Goal: Transaction & Acquisition: Purchase product/service

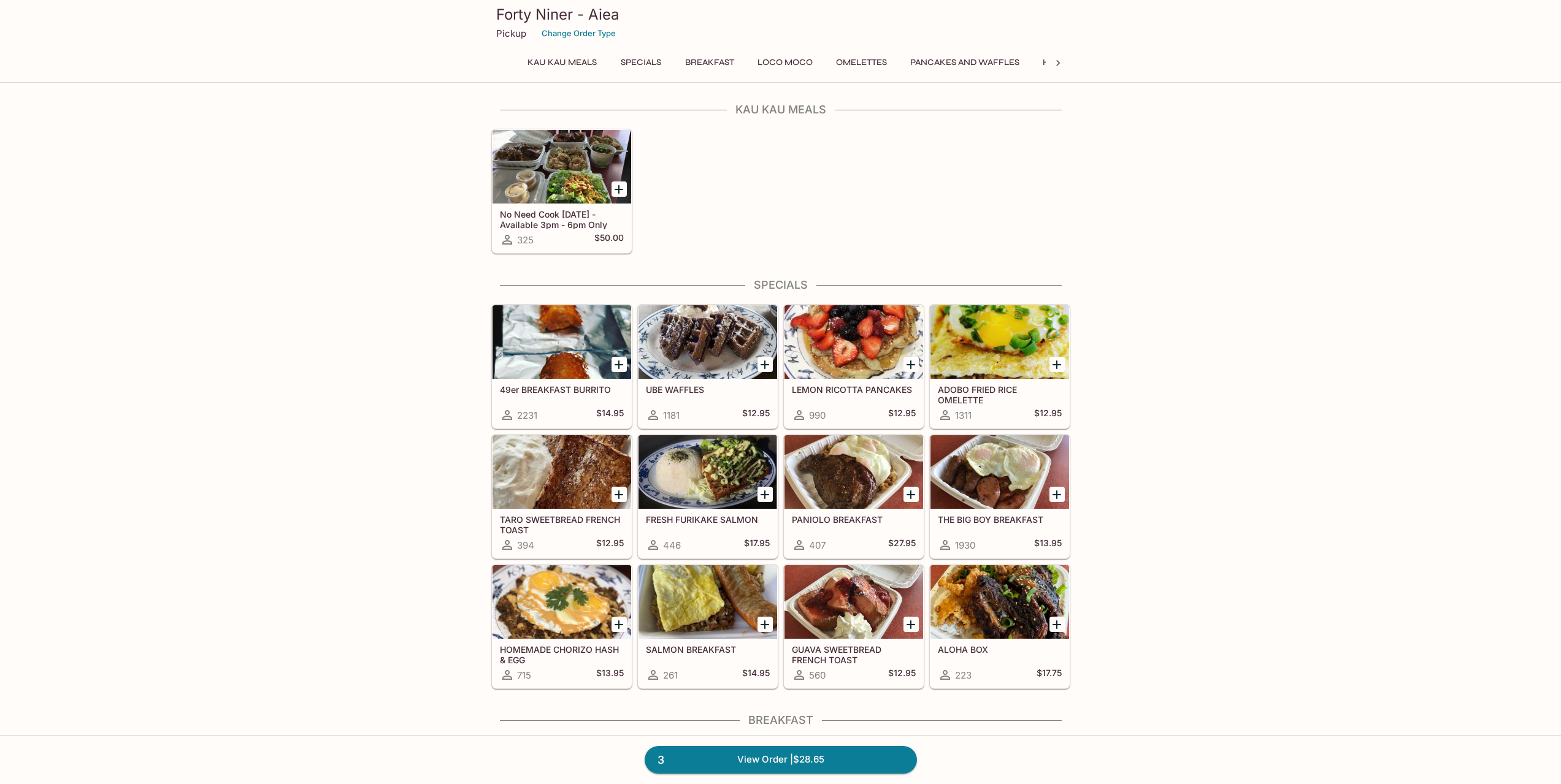
click at [545, 188] on div at bounding box center [562, 166] width 138 height 74
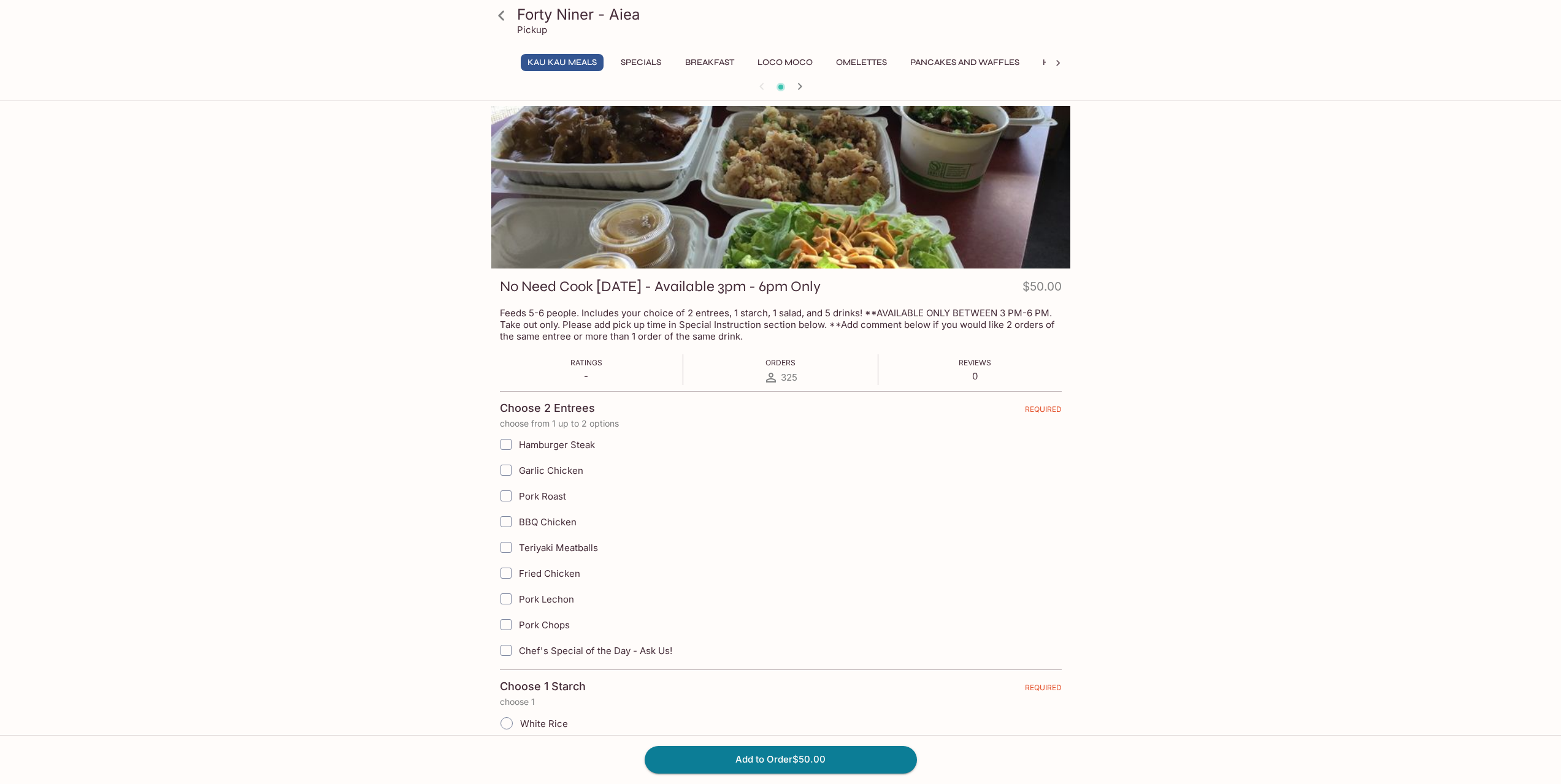
click at [738, 203] on div at bounding box center [780, 187] width 579 height 162
click at [893, 188] on div at bounding box center [780, 187] width 579 height 162
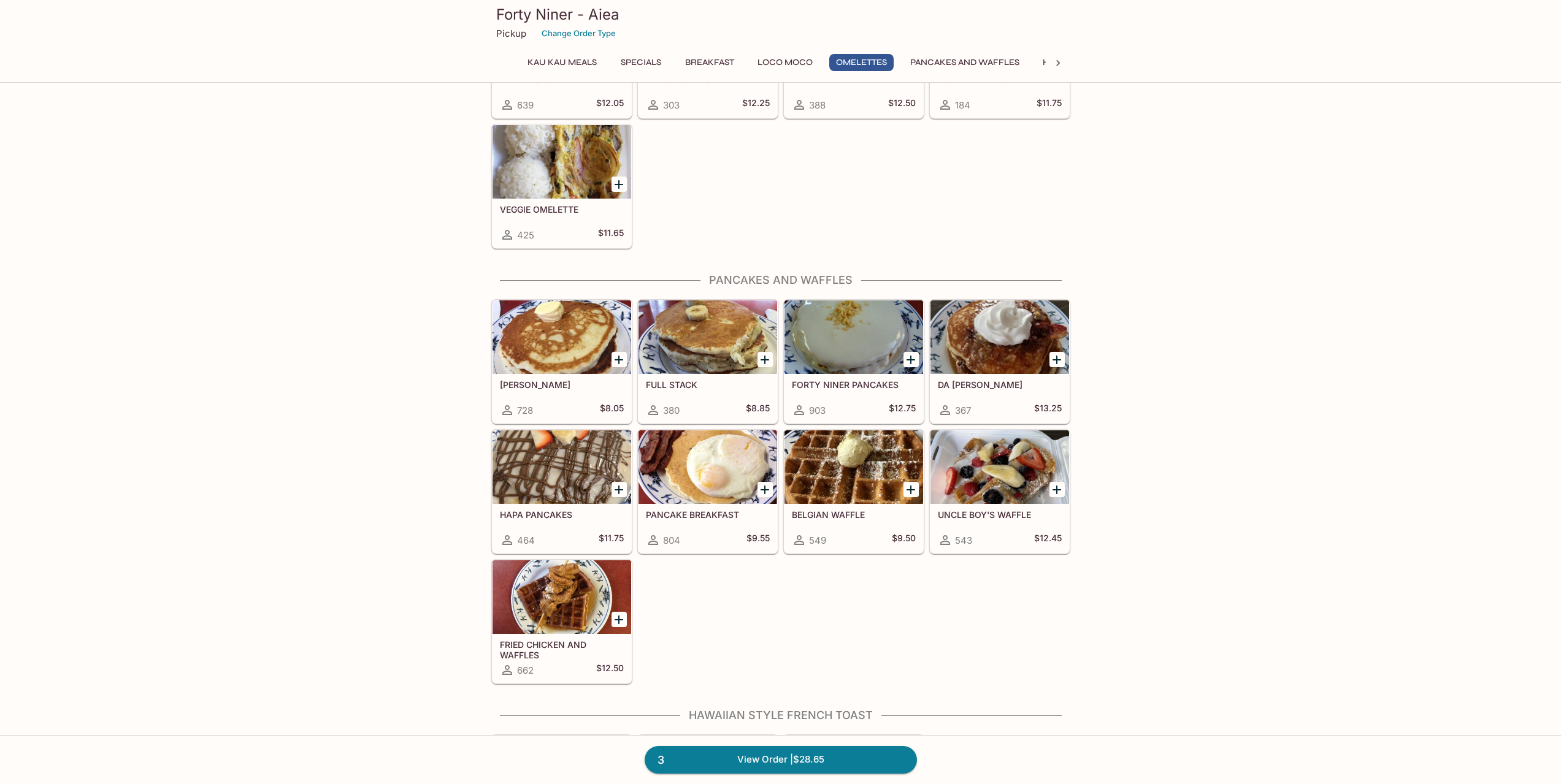
scroll to position [1533, 0]
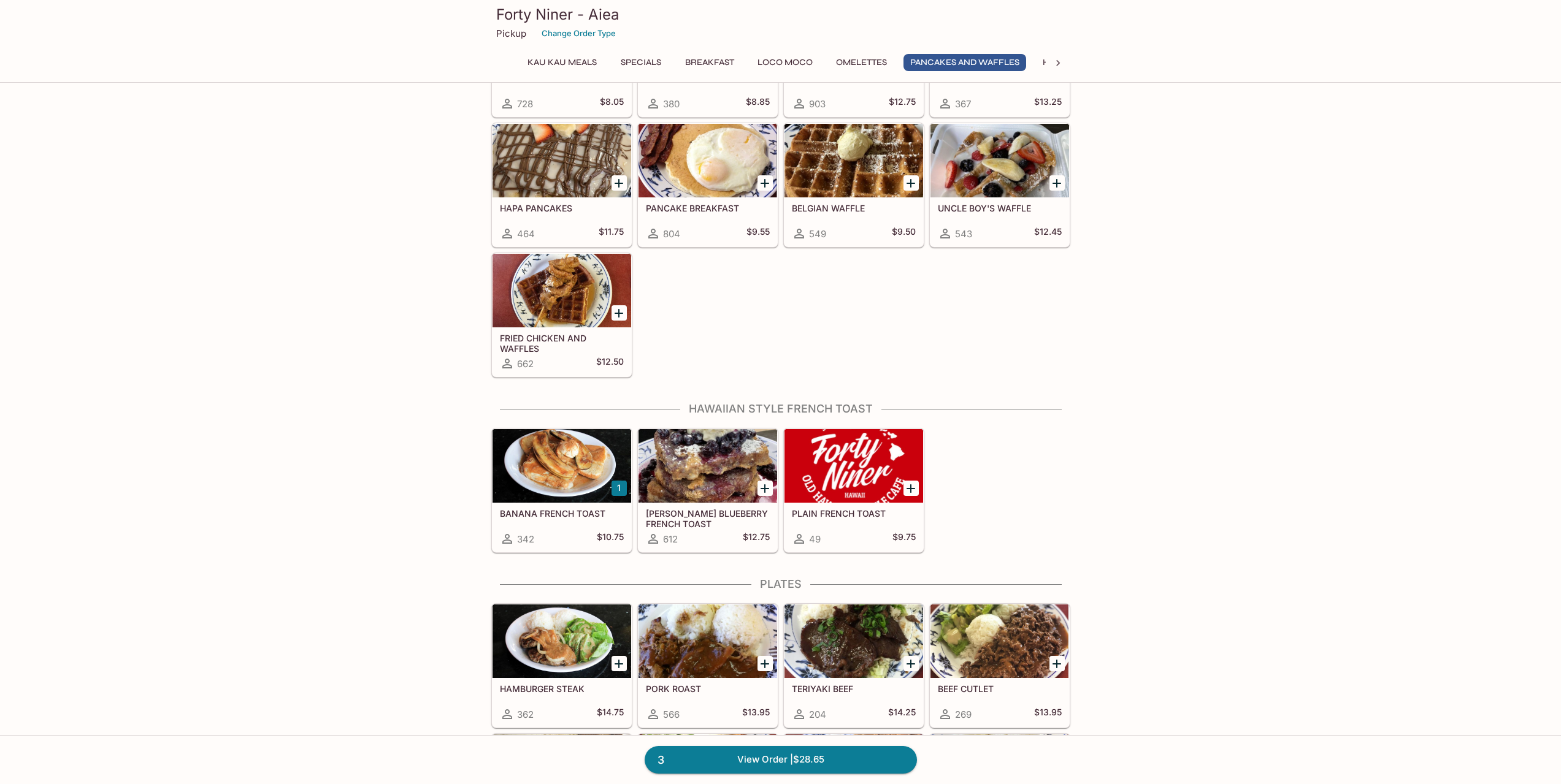
click at [624, 493] on button "1" at bounding box center [619, 488] width 15 height 15
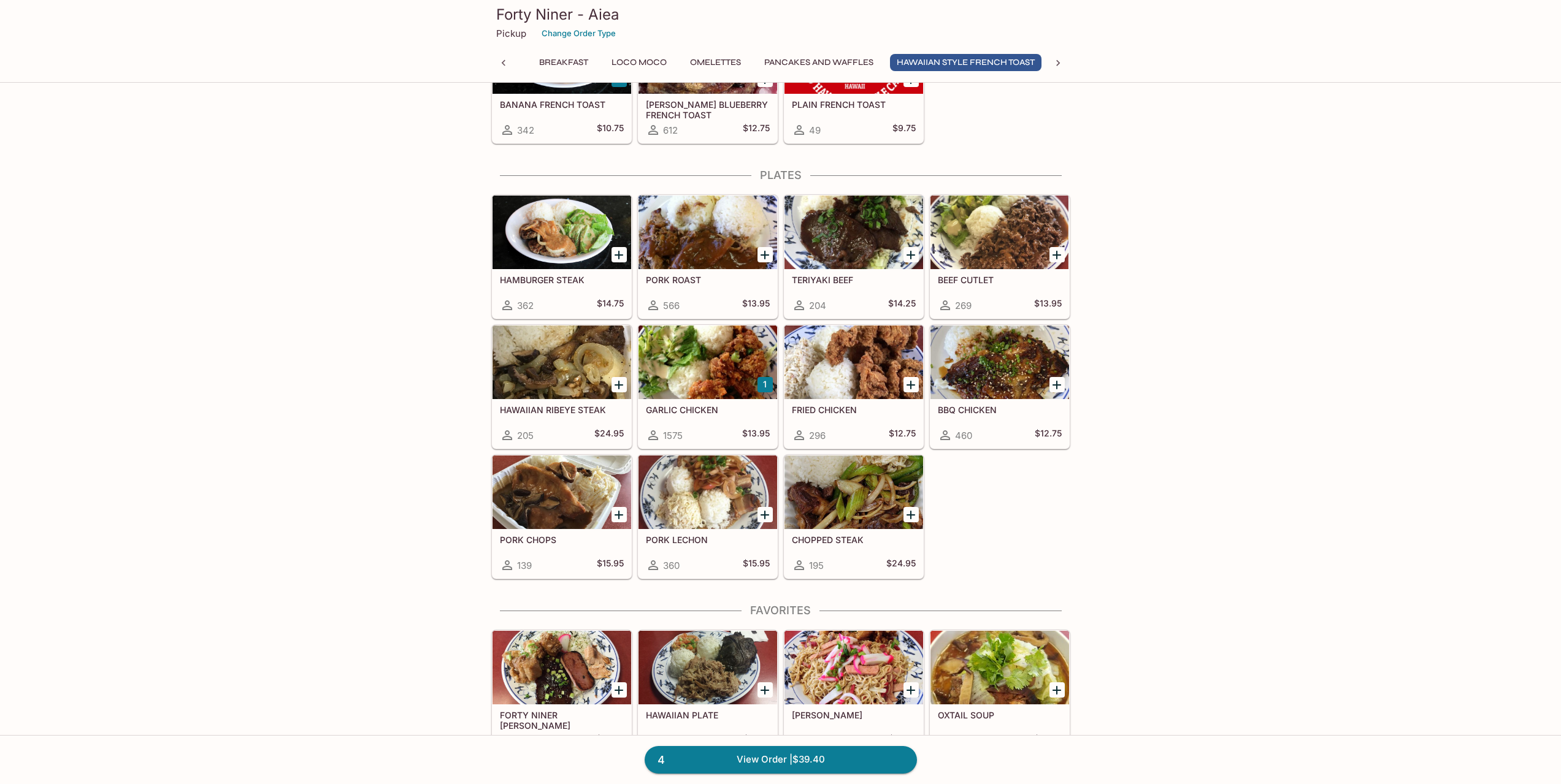
scroll to position [0, 147]
click at [545, 540] on h5 "PORK CHOPS" at bounding box center [562, 540] width 124 height 10
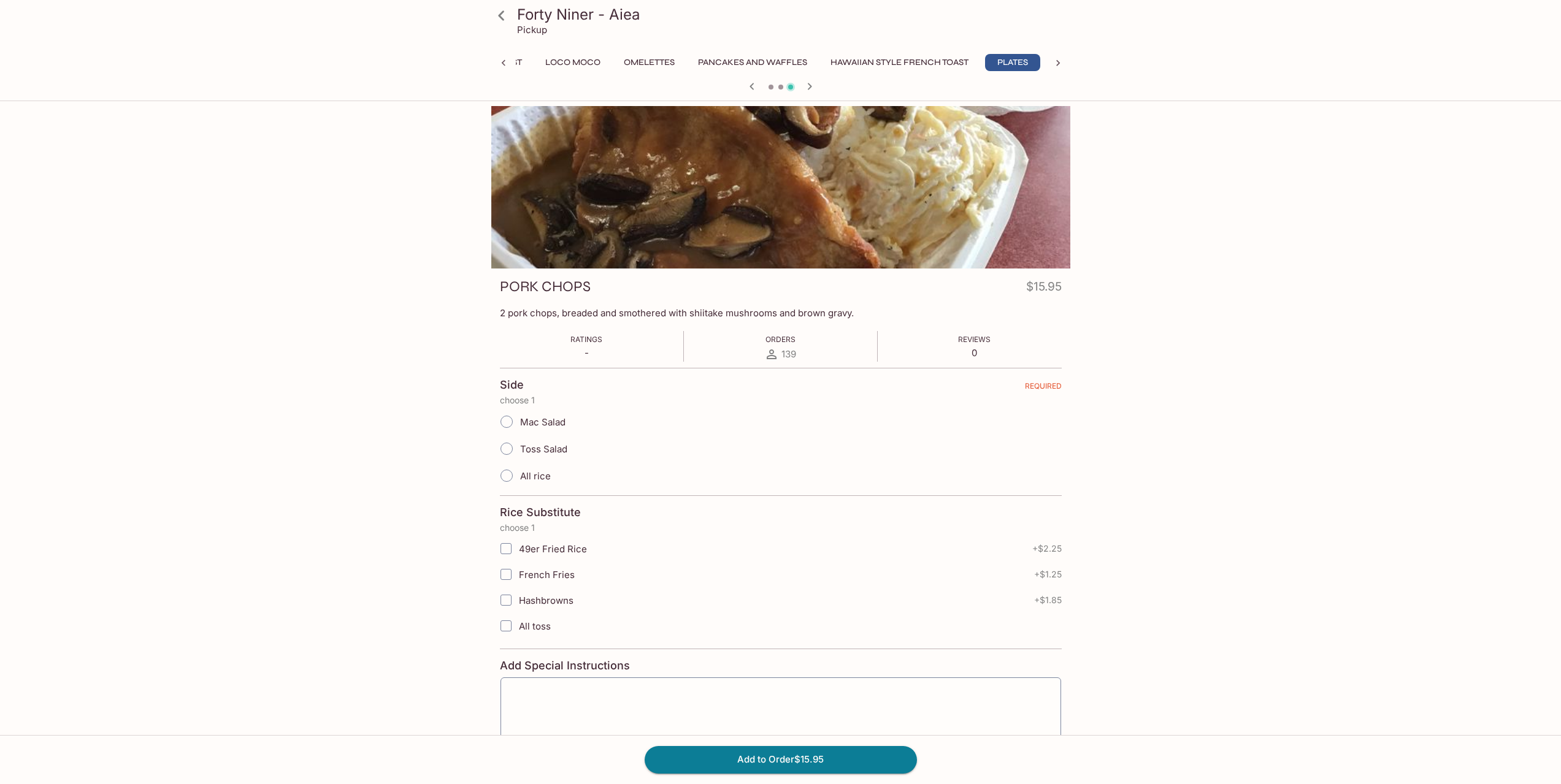
scroll to position [0, 212]
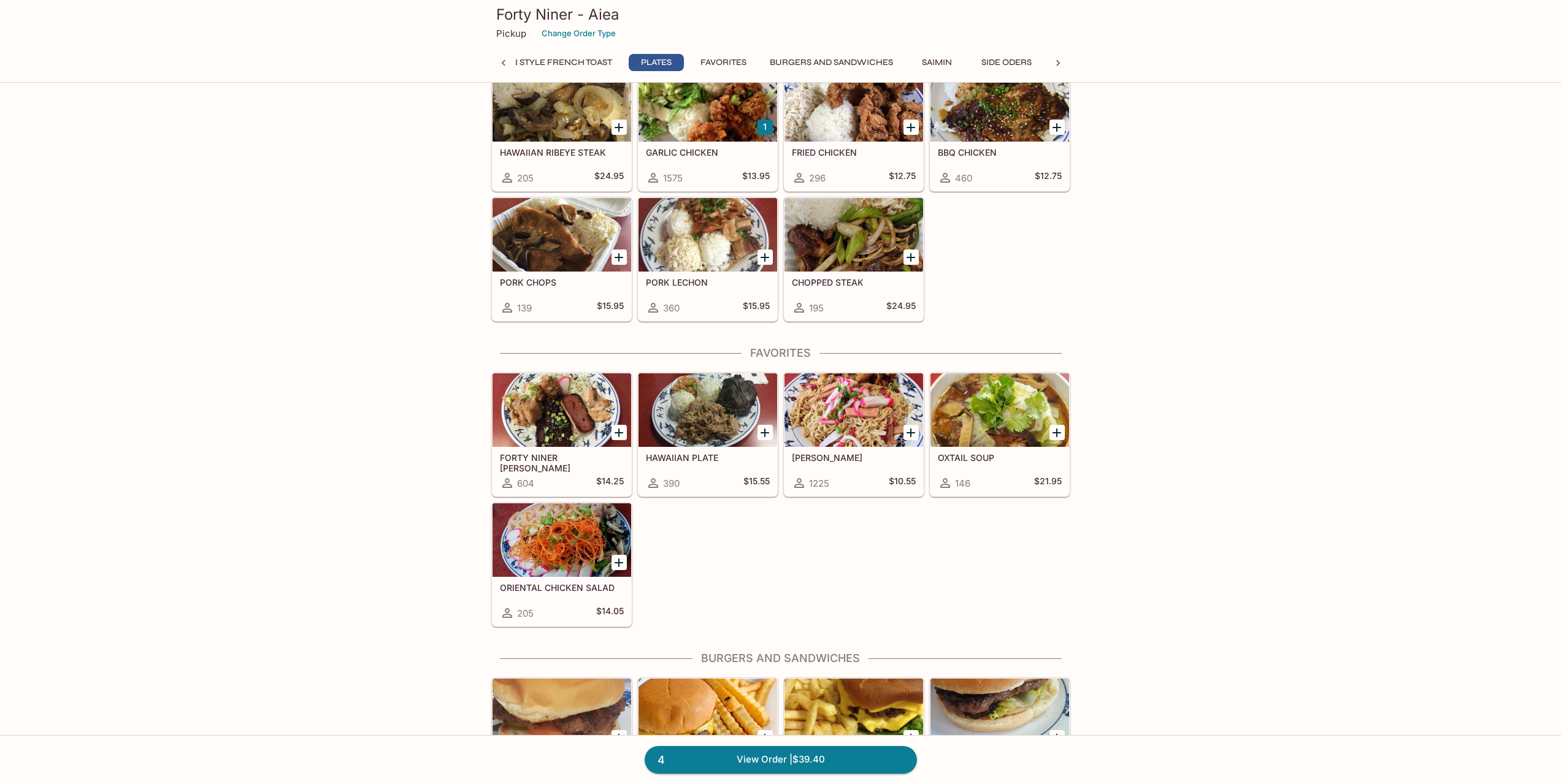
scroll to position [2053, 0]
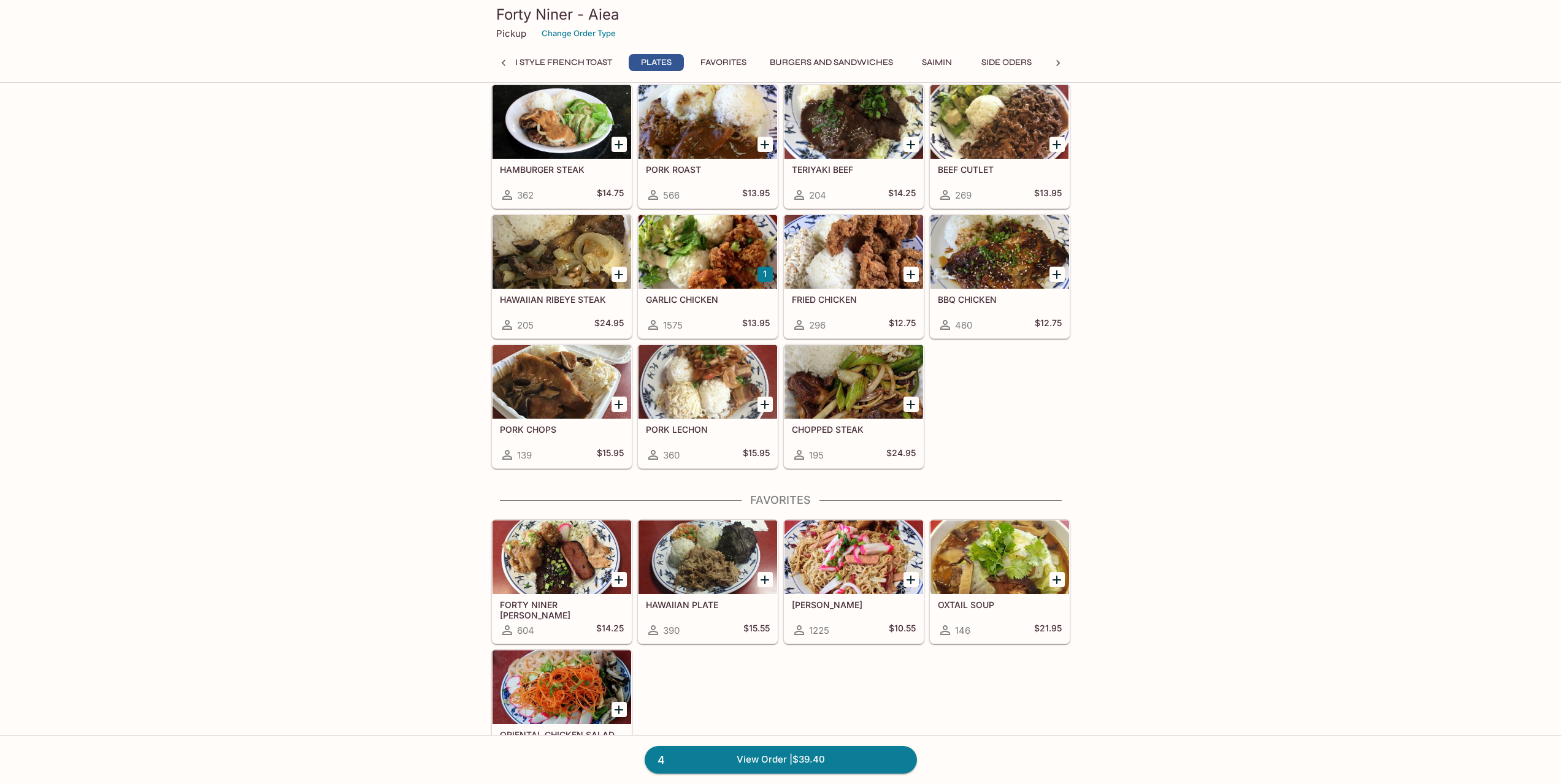
click at [1117, 413] on div "Kau Kau Meals No Need Cook [DATE] - Available 3pm - 6pm Only 325 $50.00 Special…" at bounding box center [780, 184] width 1561 height 4267
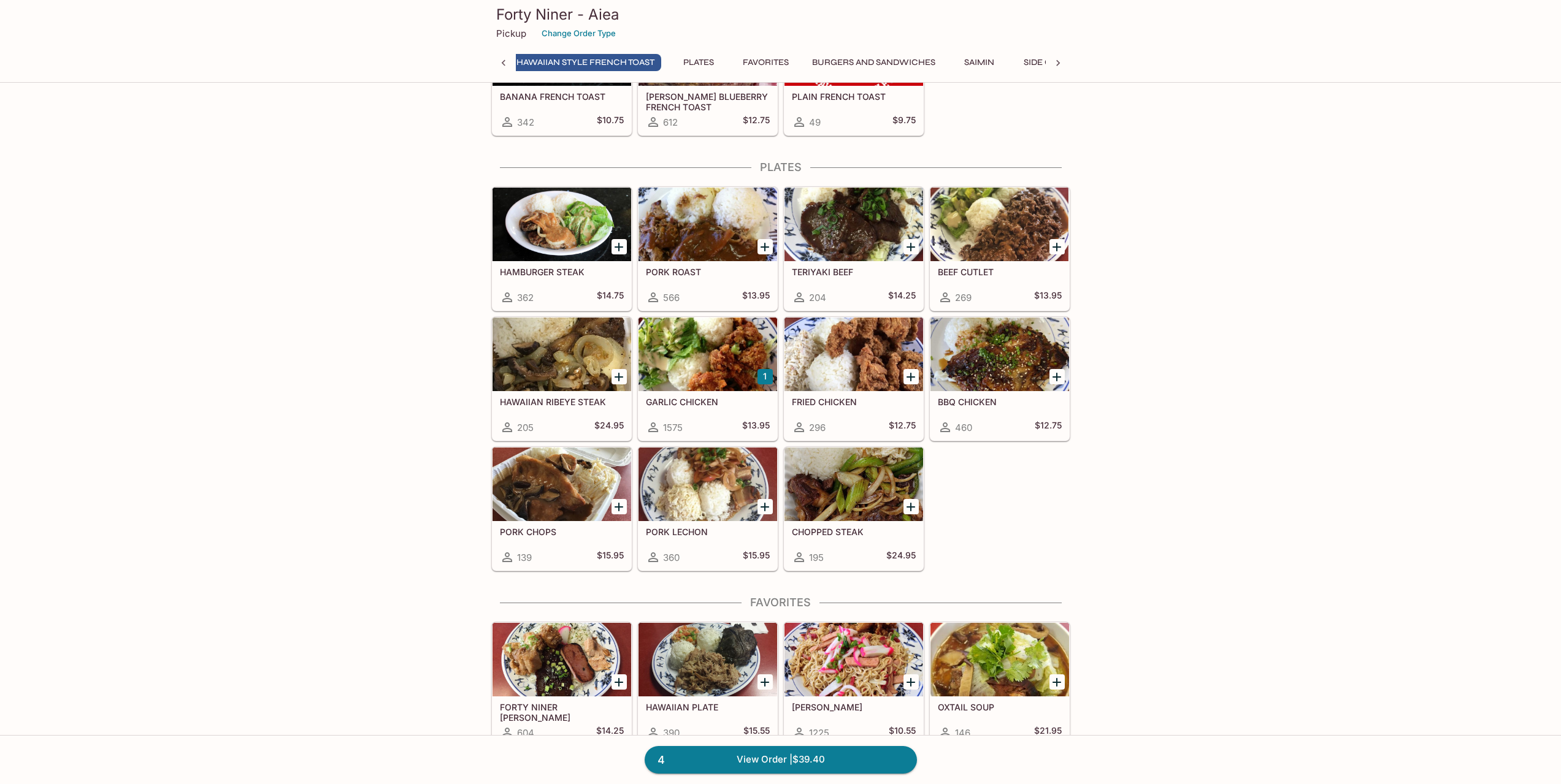
scroll to position [0, 523]
click at [560, 236] on div at bounding box center [562, 224] width 138 height 74
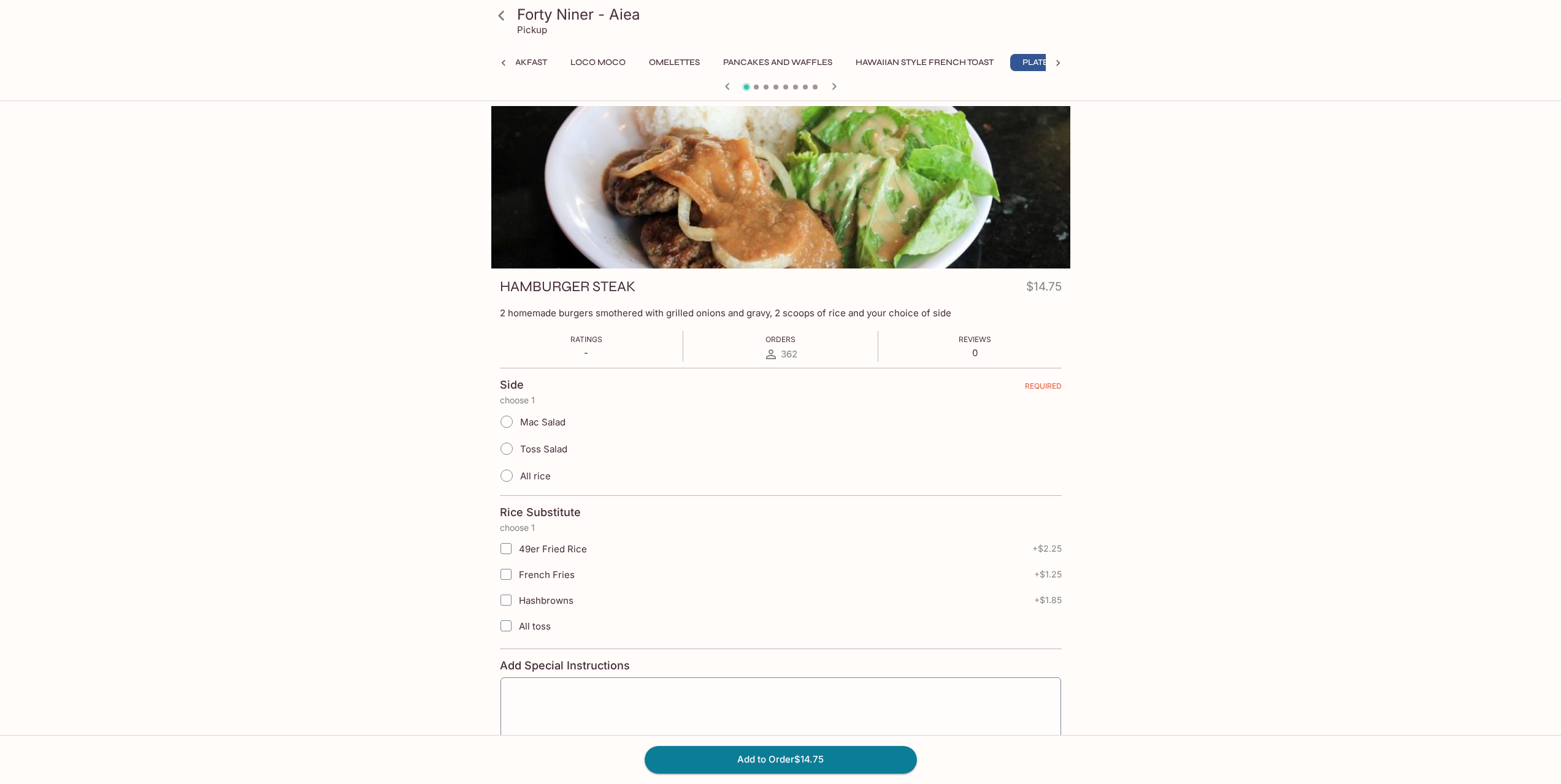
scroll to position [0, 212]
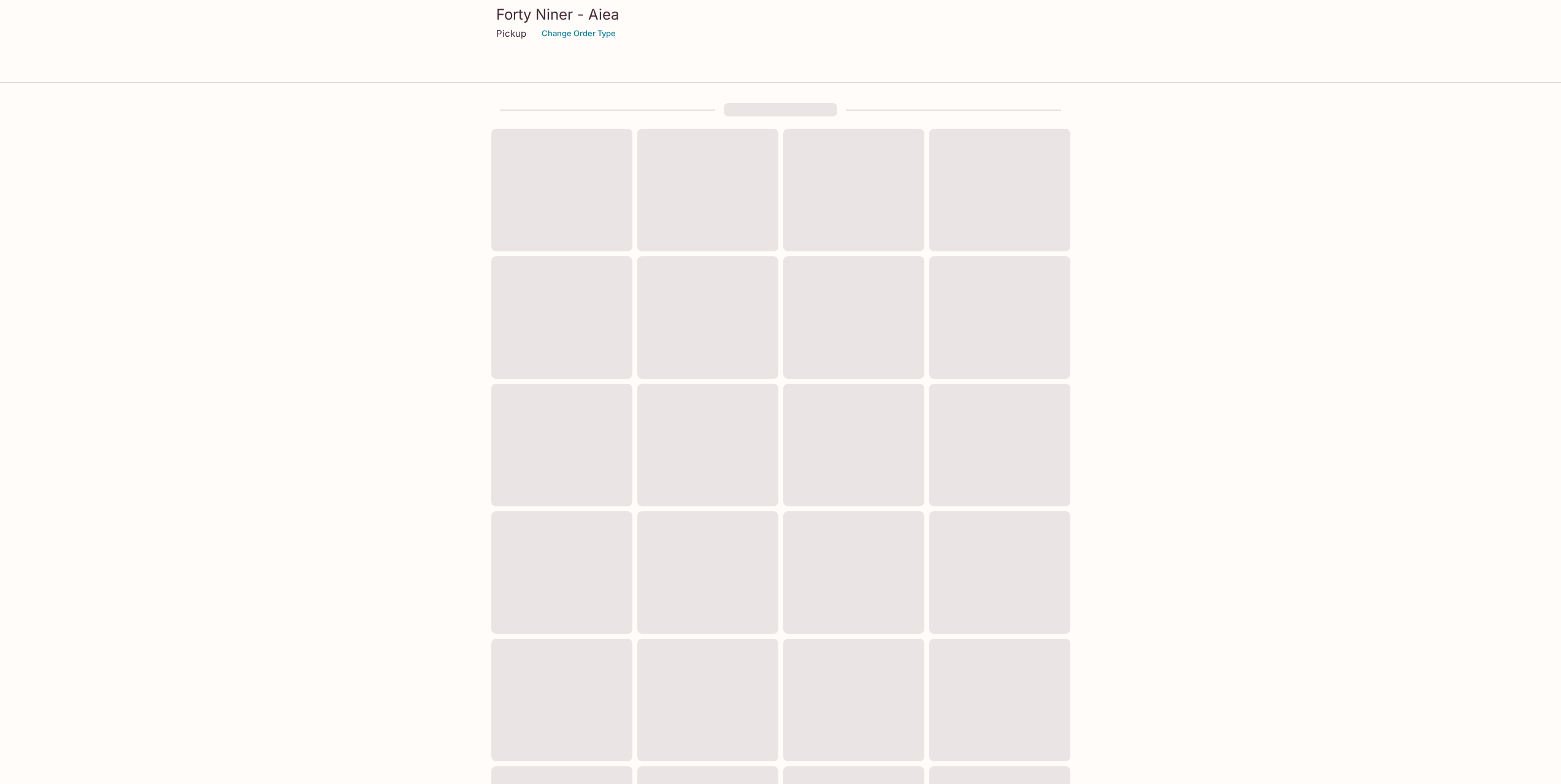
scroll to position [166, 0]
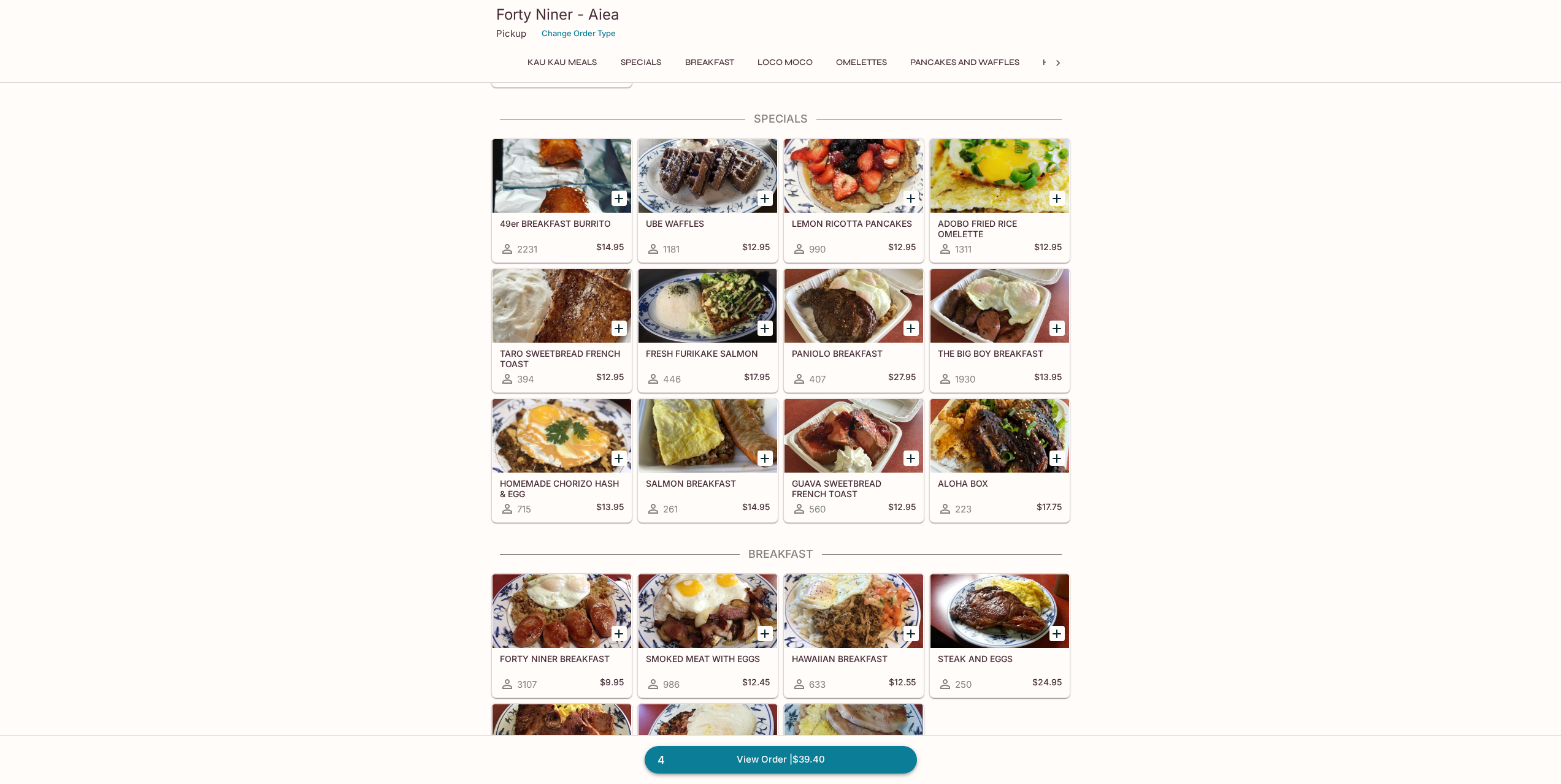
click at [780, 760] on link "4 View Order | $39.40" at bounding box center [781, 759] width 273 height 27
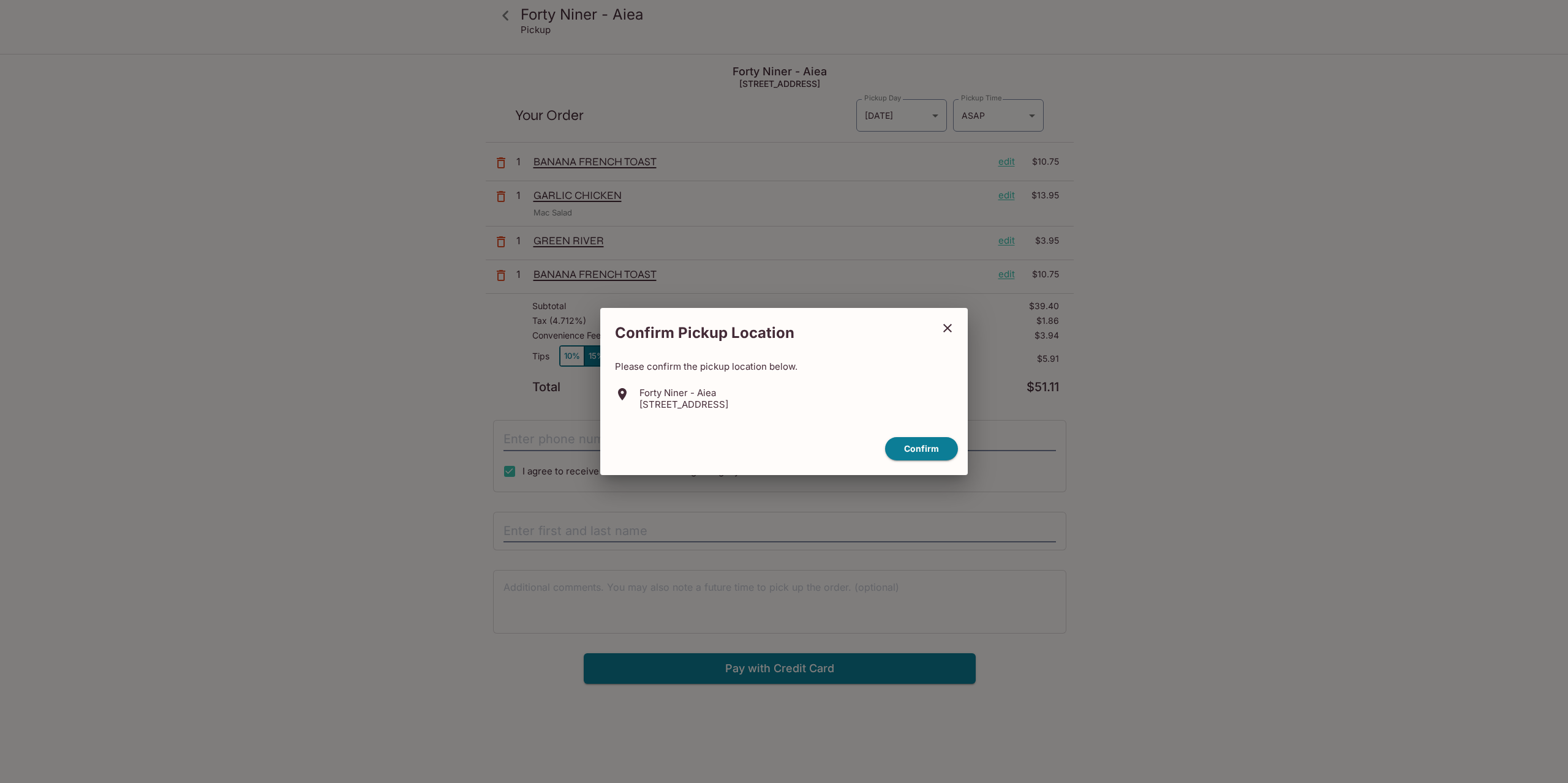
click at [950, 330] on icon "close" at bounding box center [947, 328] width 9 height 9
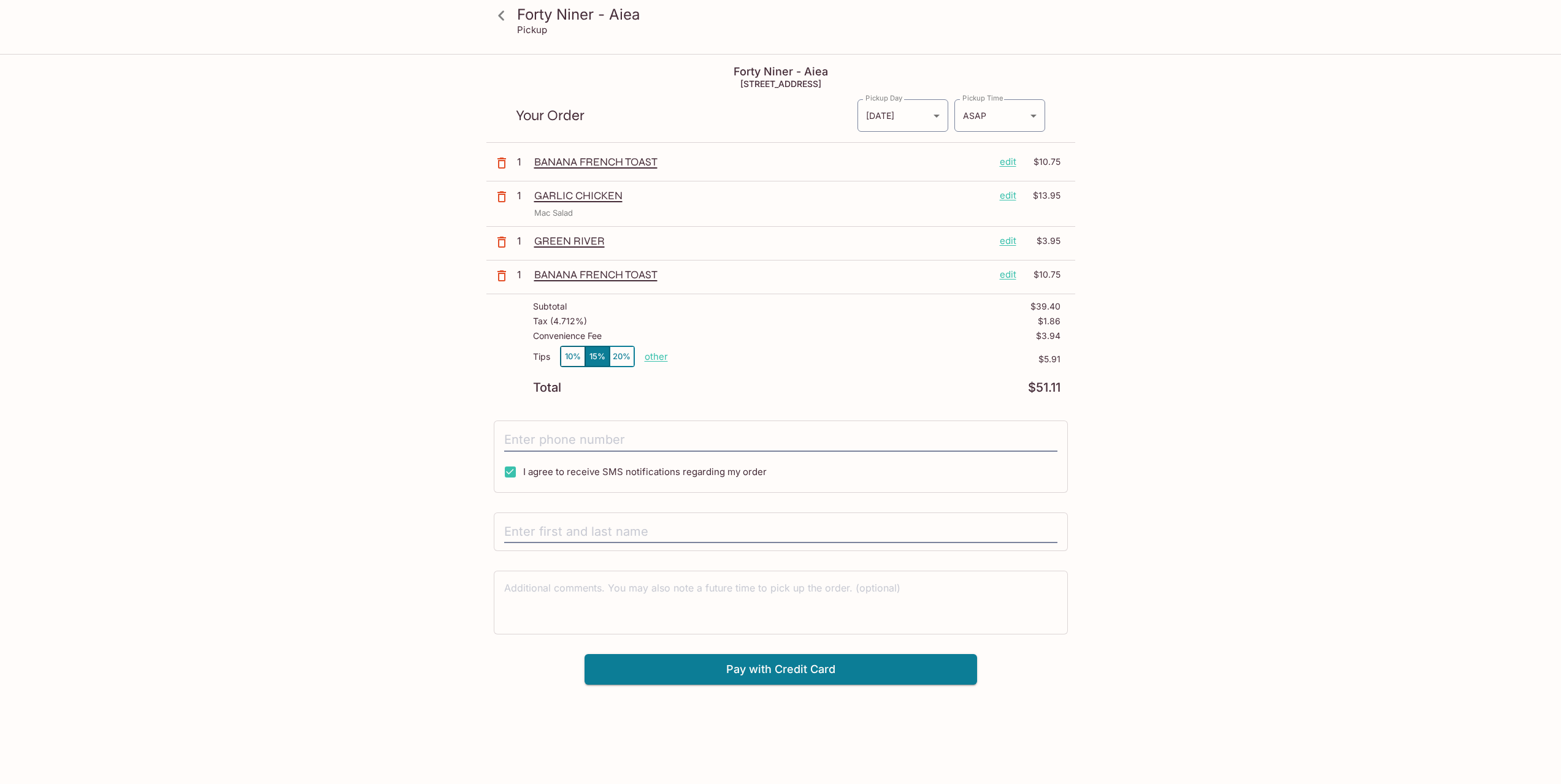
click at [1233, 377] on div "Forty Niner - Aiea Pickup Forty Niner - Aiea 98-[STREET_ADDRESS] Your Order Pic…" at bounding box center [780, 447] width 1561 height 784
